Goal: Information Seeking & Learning: Check status

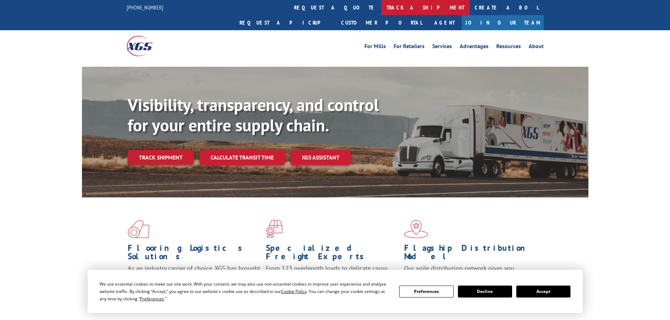
click at [381, 6] on link "track a shipment" at bounding box center [425, 7] width 88 height 15
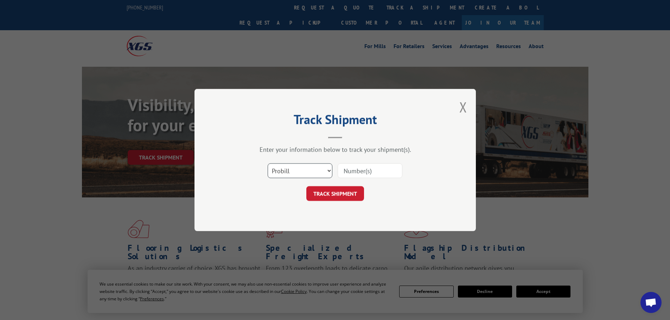
click at [294, 172] on select "Select category... Probill BOL PO" at bounding box center [300, 171] width 65 height 15
select select "bol"
click at [268, 164] on select "Select category... Probill BOL PO" at bounding box center [300, 171] width 65 height 15
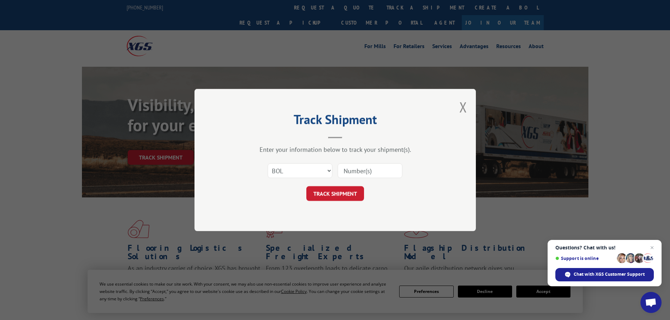
click at [360, 170] on input at bounding box center [370, 171] width 65 height 15
paste input "5995848"
type input "5995848"
click at [340, 193] on button "TRACK SHIPMENT" at bounding box center [335, 193] width 58 height 15
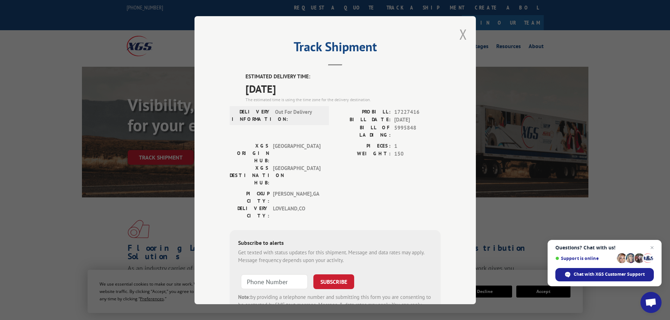
click at [459, 35] on button "Close modal" at bounding box center [463, 34] width 8 height 19
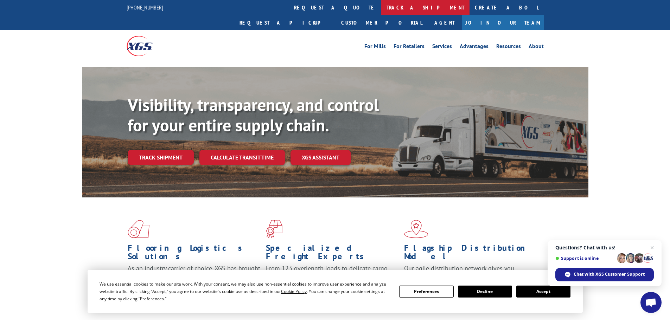
click at [381, 8] on link "track a shipment" at bounding box center [425, 7] width 88 height 15
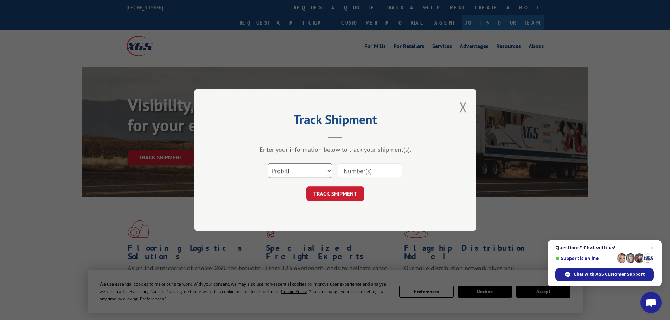
click at [300, 176] on select "Select category... Probill BOL PO" at bounding box center [300, 171] width 65 height 15
select select "bol"
click at [268, 164] on select "Select category... Probill BOL PO" at bounding box center [300, 171] width 65 height 15
click at [356, 174] on input at bounding box center [370, 171] width 65 height 15
paste input "2840990"
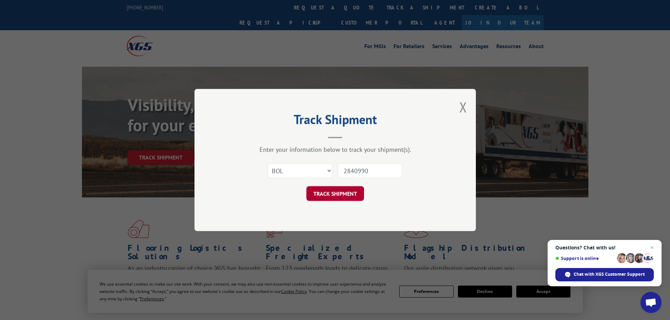
type input "2840990"
click at [344, 194] on button "TRACK SHIPMENT" at bounding box center [335, 193] width 58 height 15
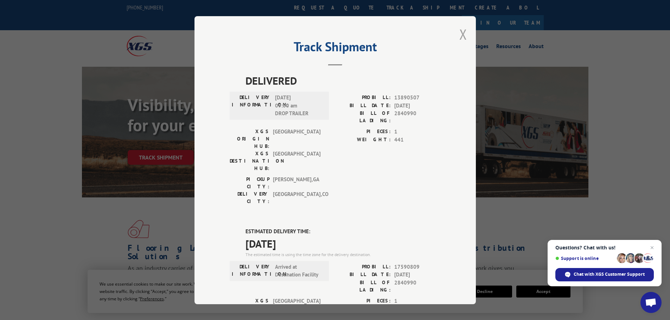
click at [459, 36] on button "Close modal" at bounding box center [463, 34] width 8 height 19
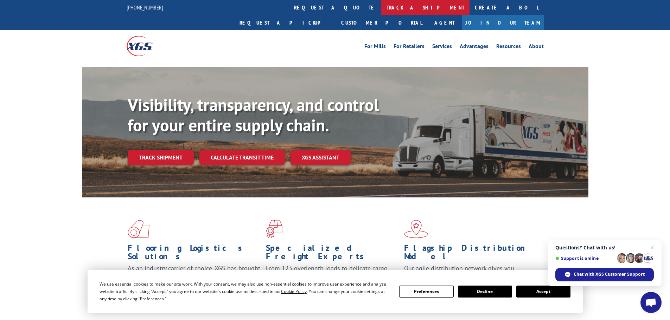
click at [381, 7] on link "track a shipment" at bounding box center [425, 7] width 88 height 15
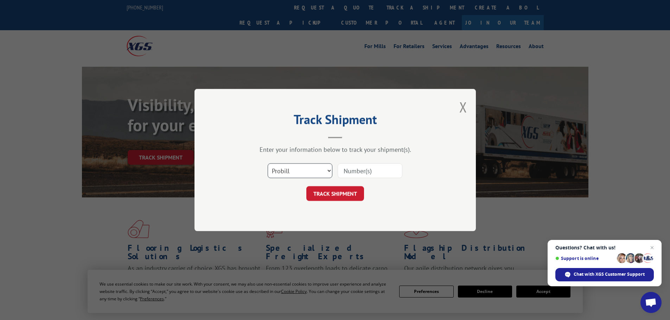
click at [289, 171] on select "Select category... Probill BOL PO" at bounding box center [300, 171] width 65 height 15
select select "bol"
click at [268, 164] on select "Select category... Probill BOL PO" at bounding box center [300, 171] width 65 height 15
click at [362, 172] on input at bounding box center [370, 171] width 65 height 15
paste input "5120843"
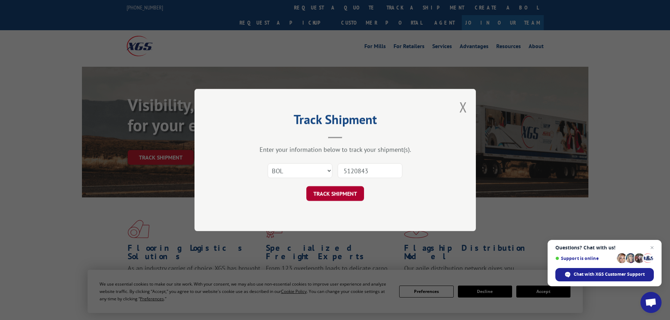
type input "5120843"
click at [333, 197] on button "TRACK SHIPMENT" at bounding box center [335, 193] width 58 height 15
